Goal: Task Accomplishment & Management: Manage account settings

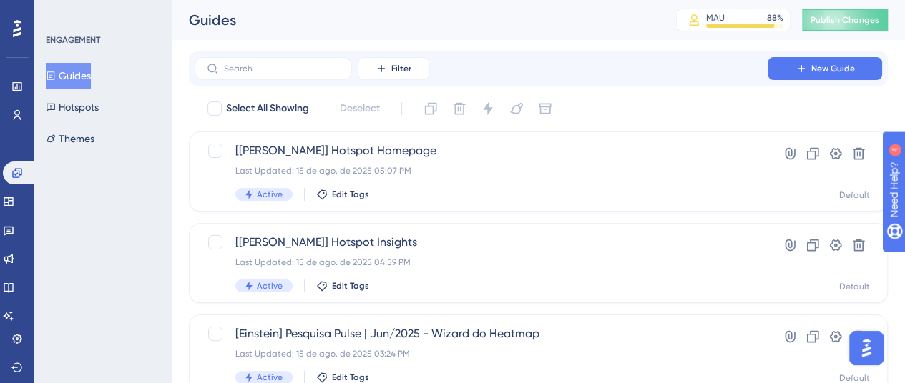
click at [160, 153] on div "ENGAGEMENT Guides Hotspots Themes" at bounding box center [102, 191] width 137 height 383
click at [98, 108] on button "Hotspots" at bounding box center [72, 107] width 53 height 26
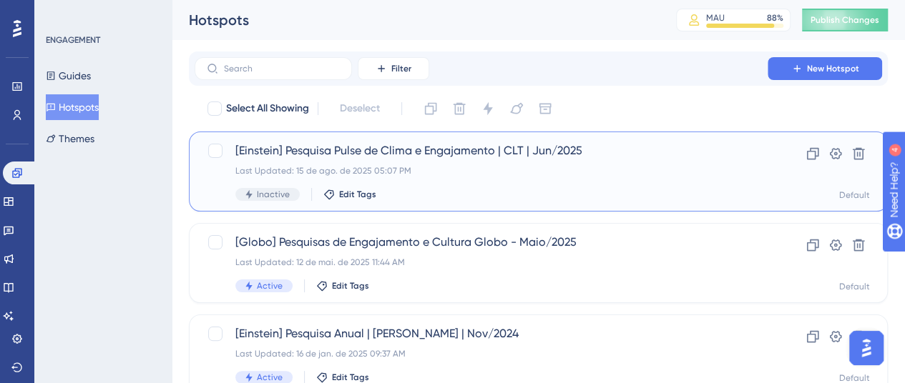
click at [670, 165] on div "[Einstein] Pesquisa Pulse de Clima e Engajamento | CLT | Jun/2025 Last Updated:…" at bounding box center [480, 171] width 491 height 59
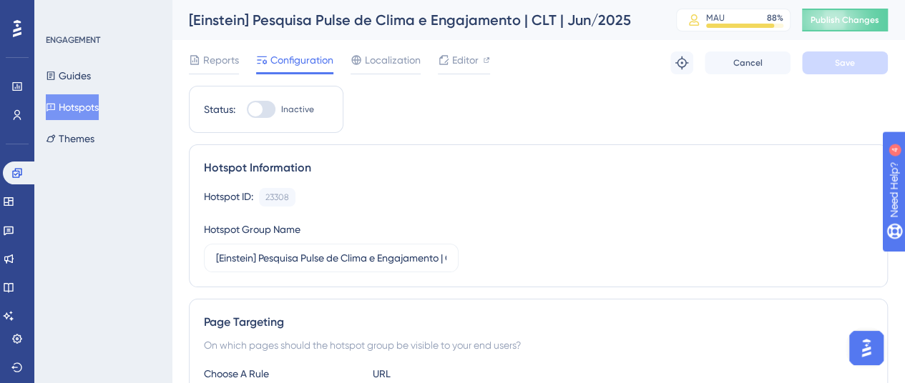
click at [260, 110] on div at bounding box center [255, 109] width 14 height 14
click at [247, 110] on input "Inactive" at bounding box center [246, 109] width 1 height 1
checkbox input "true"
click at [854, 59] on span "Save" at bounding box center [845, 62] width 20 height 11
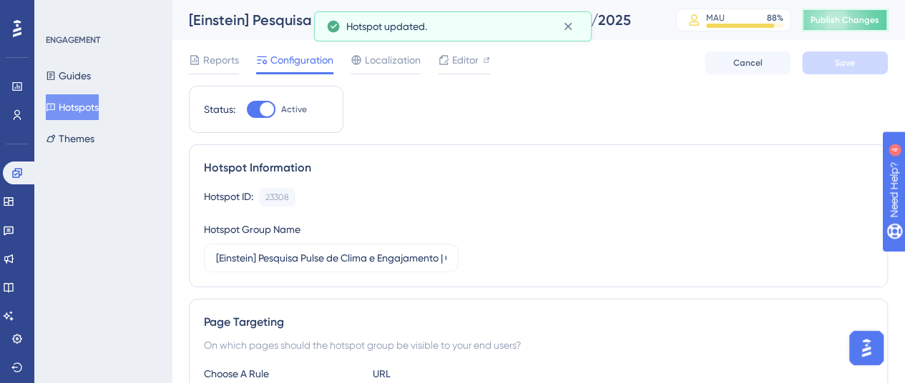
click at [861, 28] on button "Publish Changes" at bounding box center [845, 20] width 86 height 23
